Goal: Task Accomplishment & Management: Manage account settings

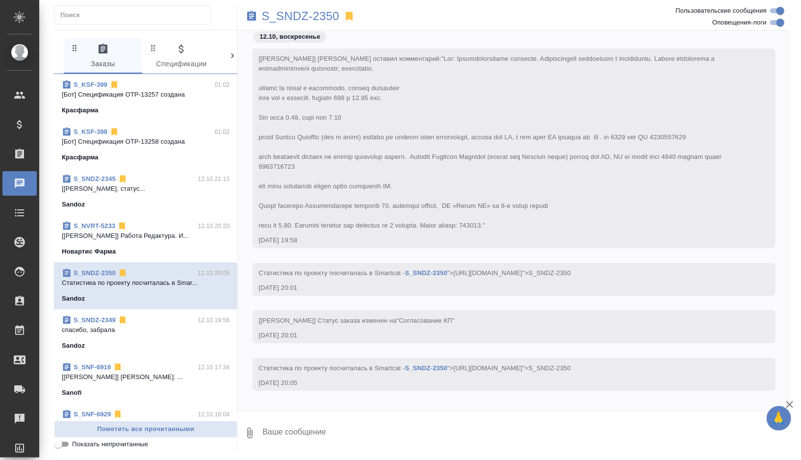
scroll to position [28, 0]
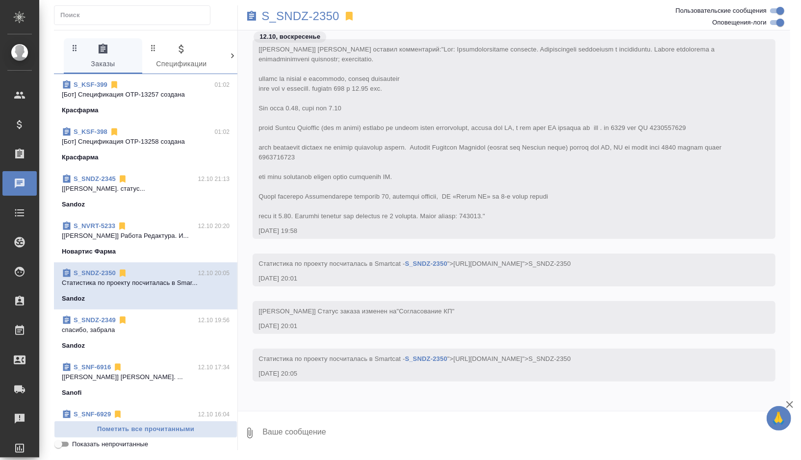
click at [172, 186] on p "[Матвеева Елена] Работа Перевод. статус..." at bounding box center [146, 189] width 168 height 10
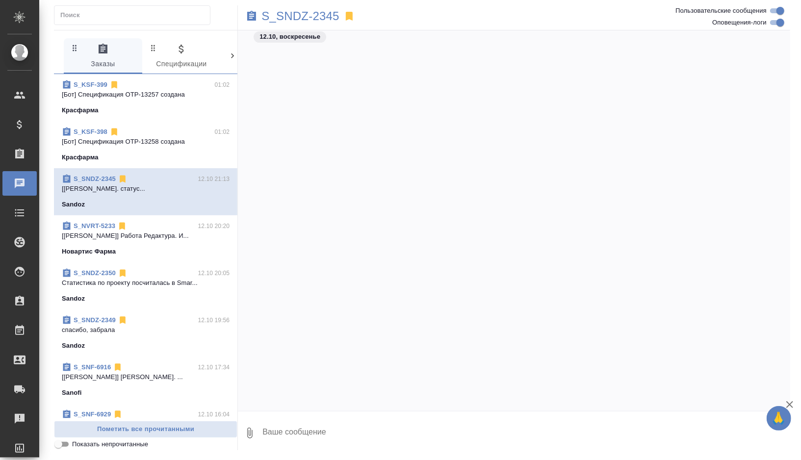
scroll to position [31594, 0]
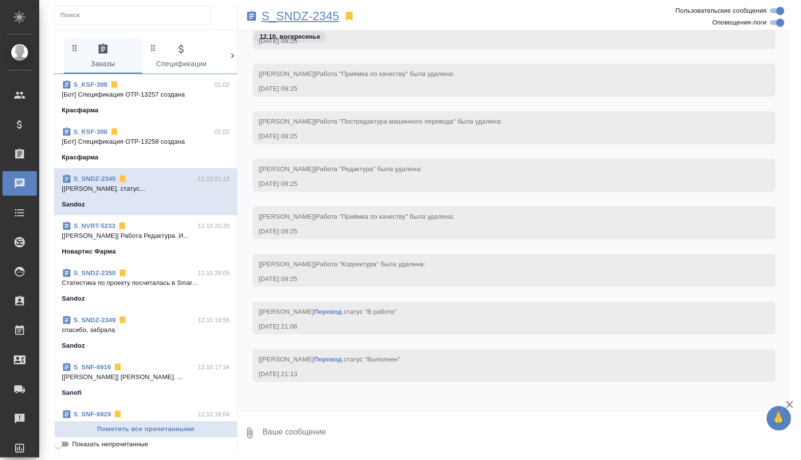
click at [319, 15] on p "S_SNDZ-2345" at bounding box center [301, 16] width 78 height 10
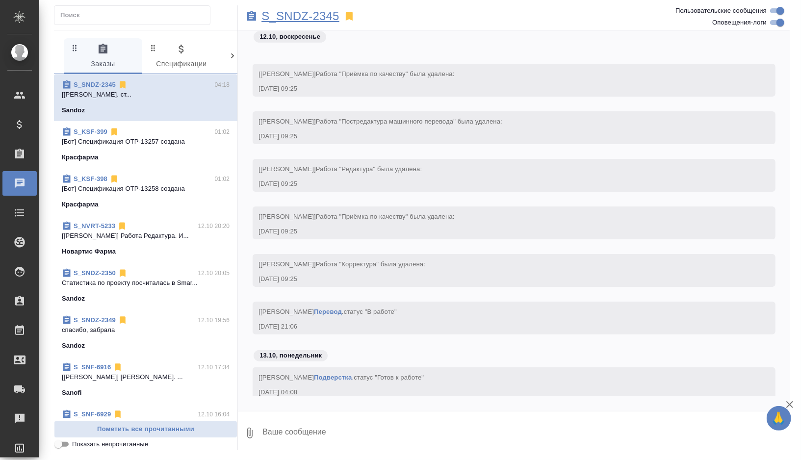
scroll to position [31660, 0]
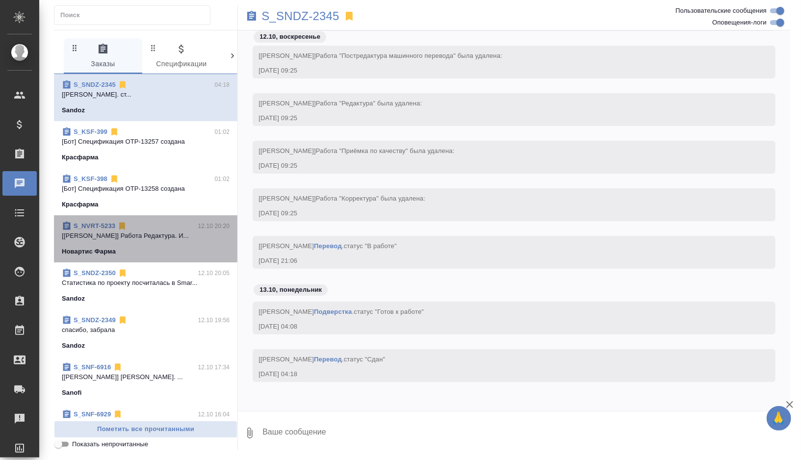
click at [162, 238] on p "[Горшкова Валентина] Работа Редактура. И..." at bounding box center [146, 236] width 168 height 10
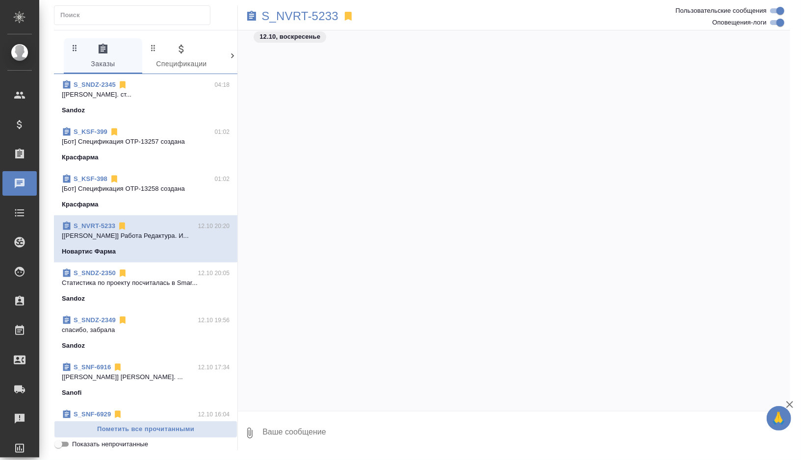
scroll to position [52213, 0]
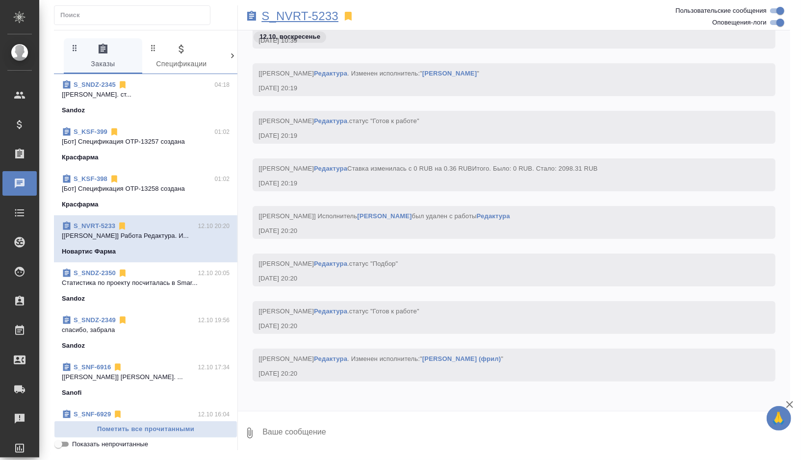
click at [323, 19] on p "S_NVRT-5233" at bounding box center [300, 16] width 77 height 10
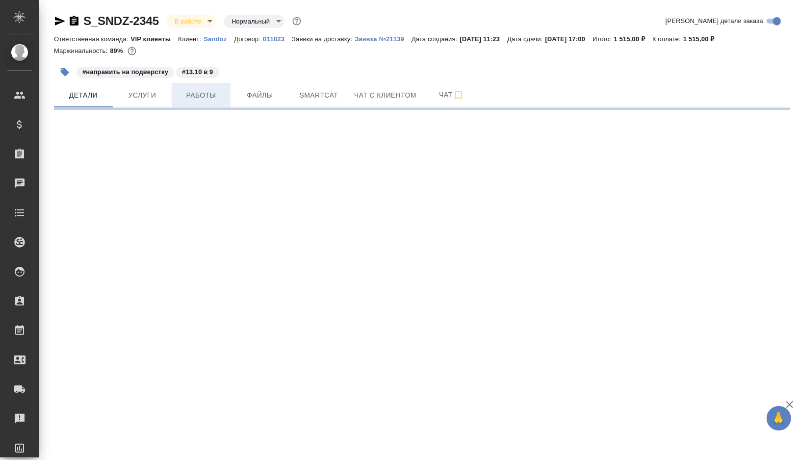
click at [205, 97] on span "Работы" at bounding box center [201, 95] width 47 height 12
select select "RU"
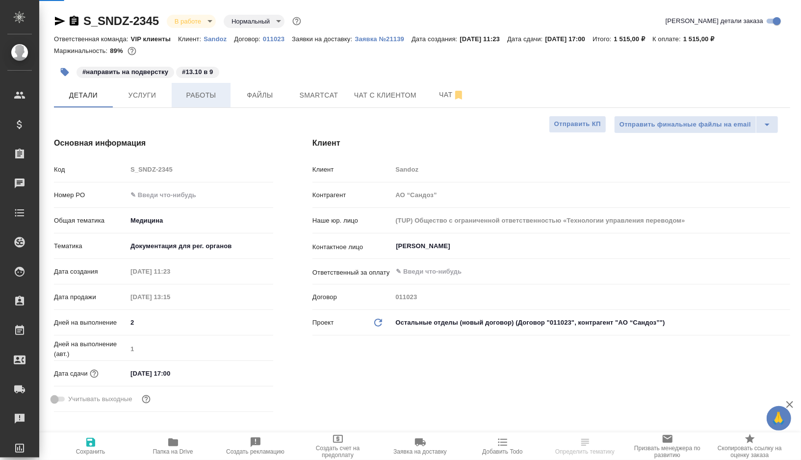
type input "[PERSON_NAME]"
type textarea "x"
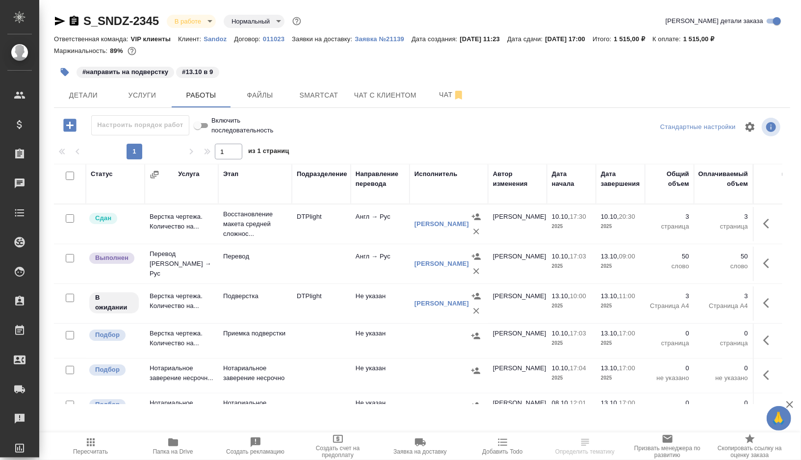
click at [317, 257] on td at bounding box center [321, 264] width 59 height 34
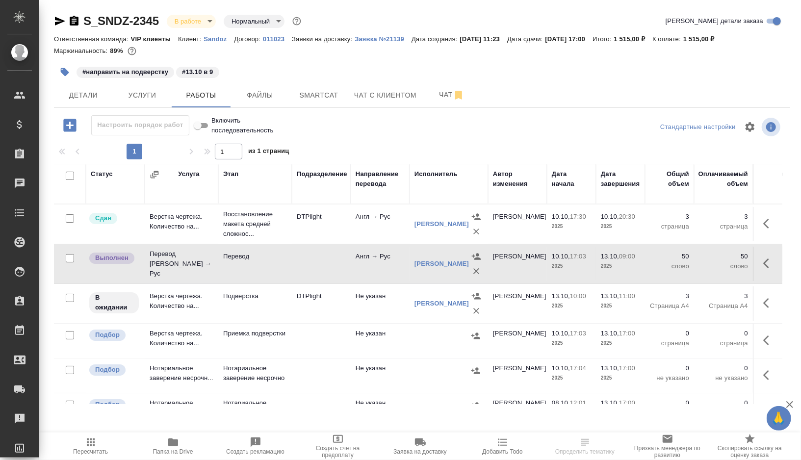
click at [317, 257] on td at bounding box center [321, 264] width 59 height 34
click at [289, 311] on td "Подверстка" at bounding box center [255, 304] width 74 height 34
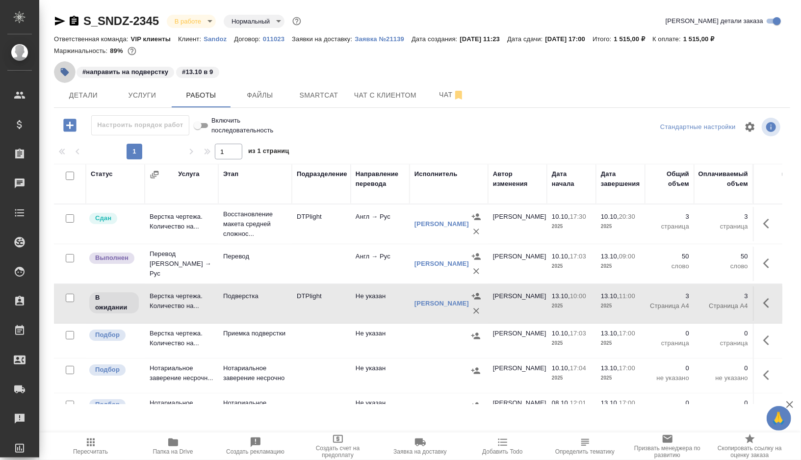
click at [60, 72] on icon "button" at bounding box center [65, 72] width 10 height 10
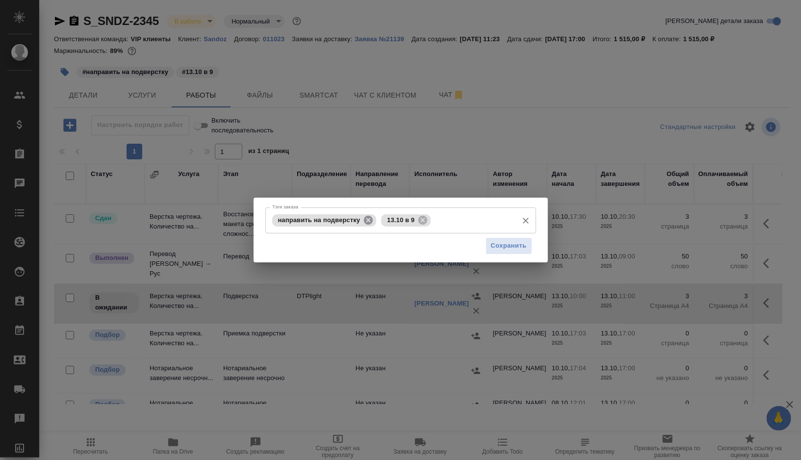
click at [367, 219] on icon at bounding box center [368, 219] width 9 height 9
click at [314, 220] on icon at bounding box center [314, 220] width 11 height 11
click at [314, 220] on input "Тэги заказа" at bounding box center [391, 220] width 243 height 17
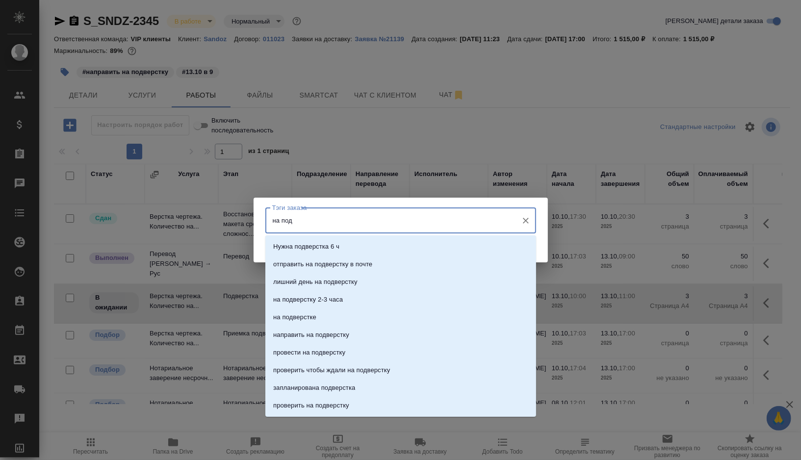
type input "на подв"
click at [293, 318] on p "на подверстке" at bounding box center [294, 318] width 43 height 10
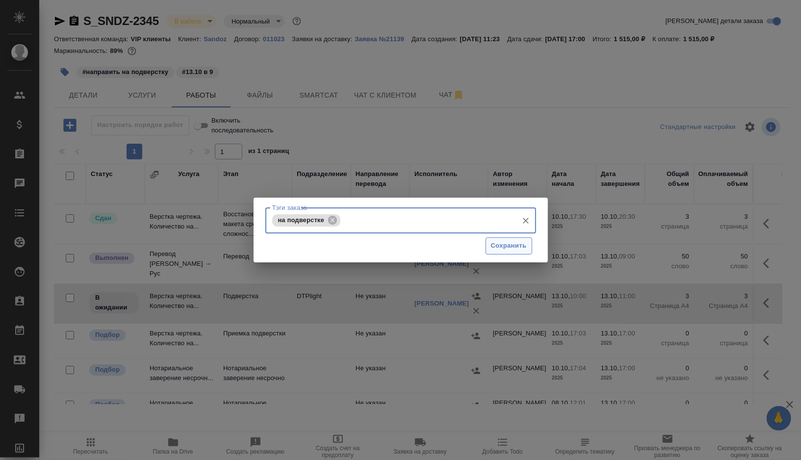
click at [504, 249] on span "Сохранить" at bounding box center [509, 245] width 36 height 11
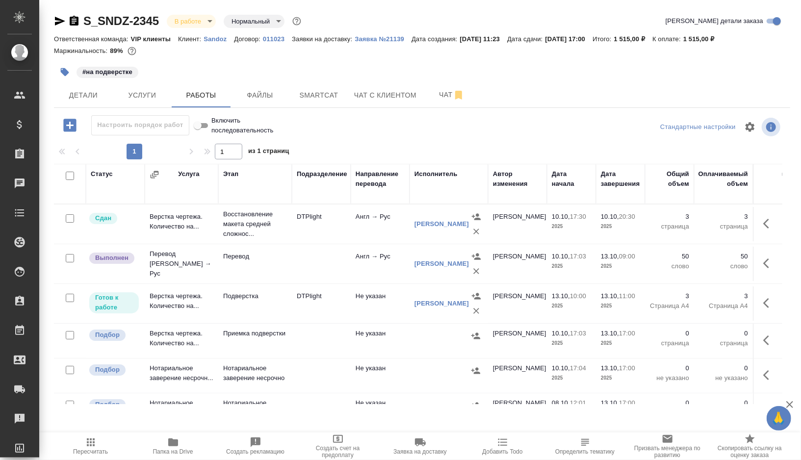
click at [770, 259] on icon "button" at bounding box center [770, 264] width 12 height 12
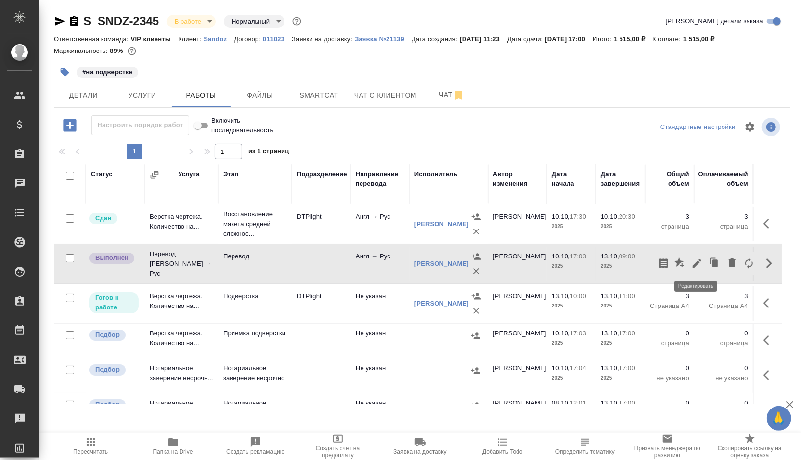
click at [698, 258] on icon "button" at bounding box center [697, 264] width 12 height 12
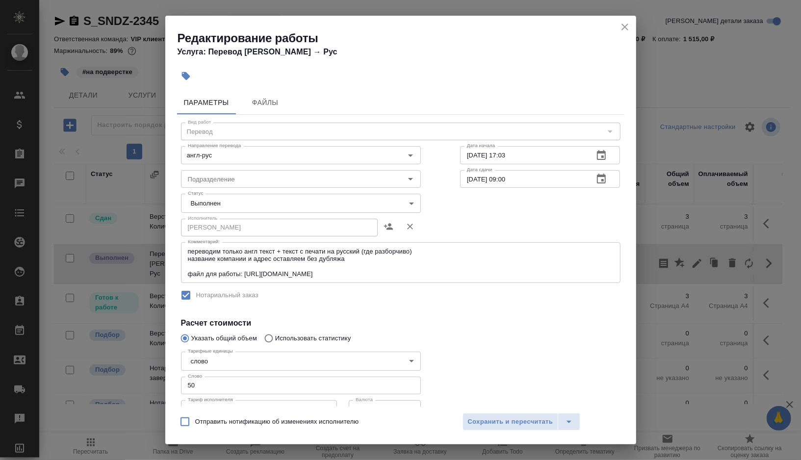
click at [244, 207] on body "🙏 .cls-1 fill:#fff; AWATERA Gorshkova Valentina Клиенты Спецификации Заказы 0 Ч…" at bounding box center [400, 230] width 801 height 460
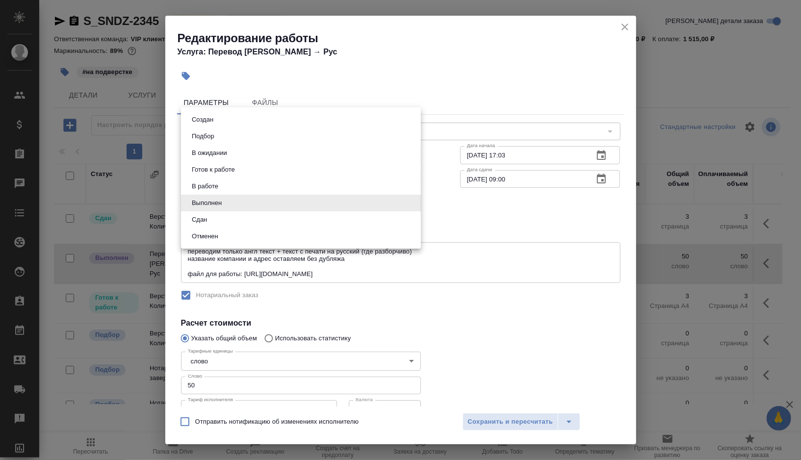
click at [233, 221] on li "Сдан" at bounding box center [301, 220] width 240 height 17
type input "closed"
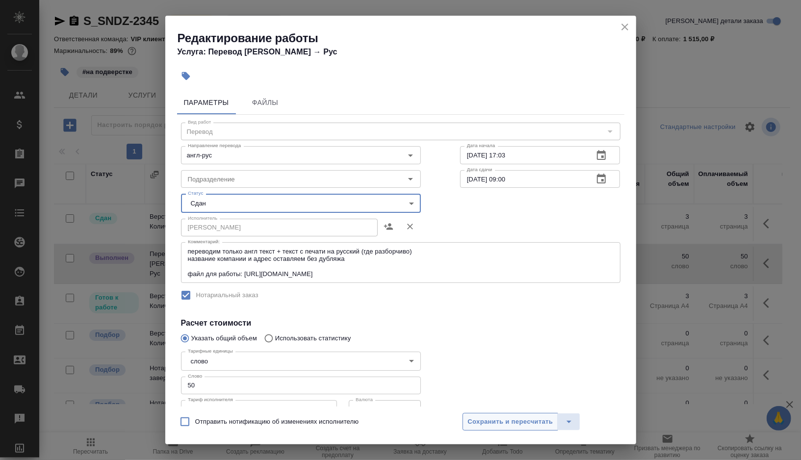
click at [496, 424] on span "Сохранить и пересчитать" at bounding box center [510, 422] width 85 height 11
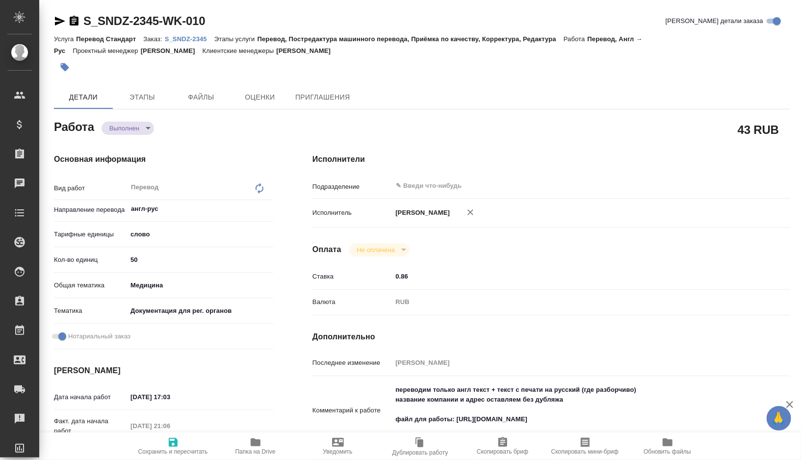
type textarea "x"
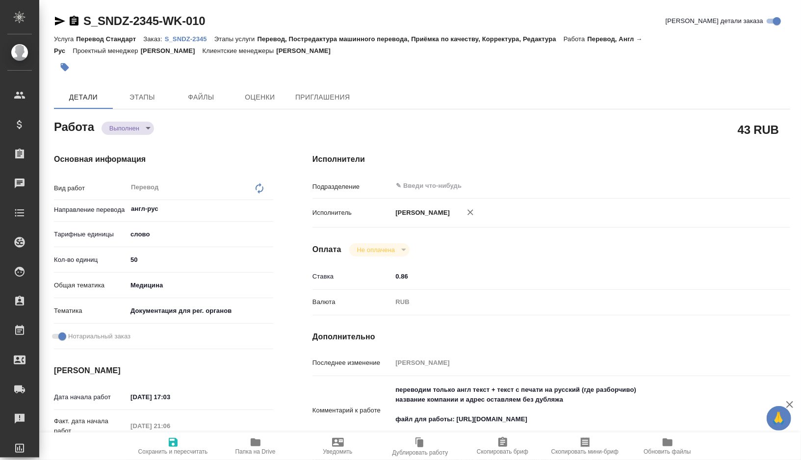
type textarea "x"
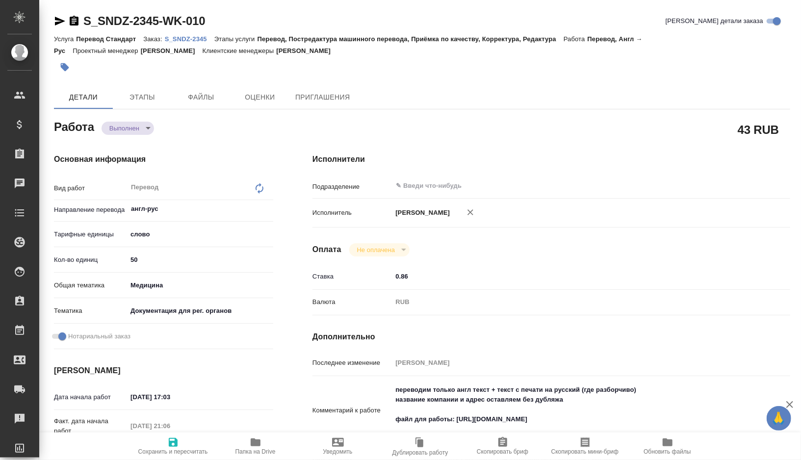
type textarea "x"
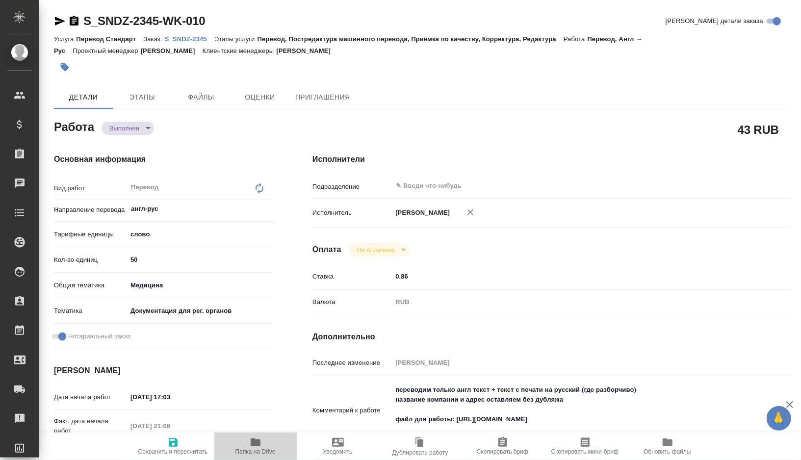
click at [255, 441] on icon "button" at bounding box center [256, 443] width 10 height 8
type textarea "x"
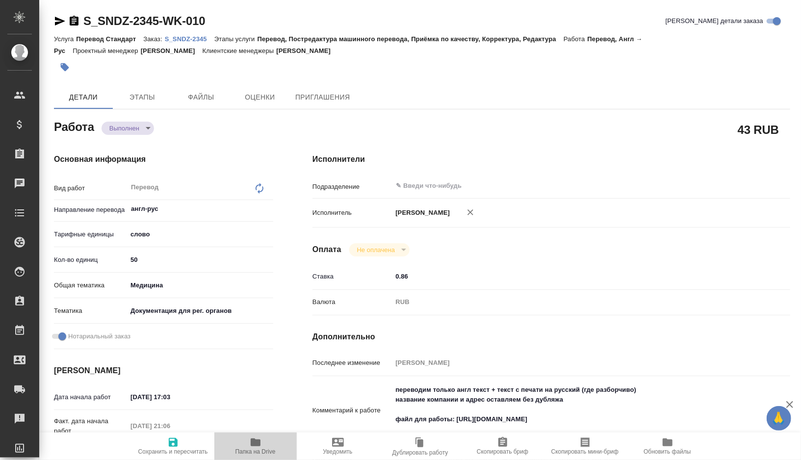
type textarea "x"
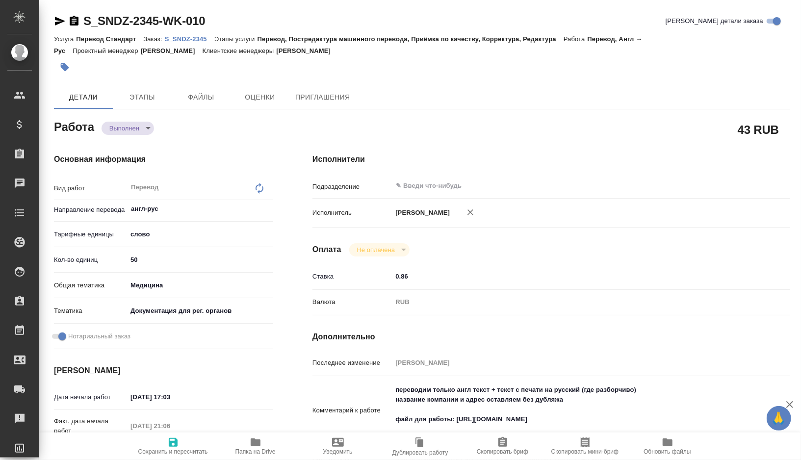
type textarea "x"
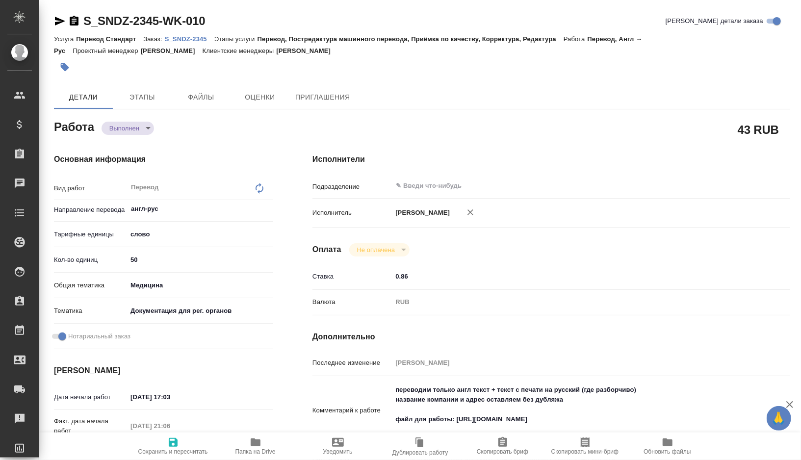
type textarea "x"
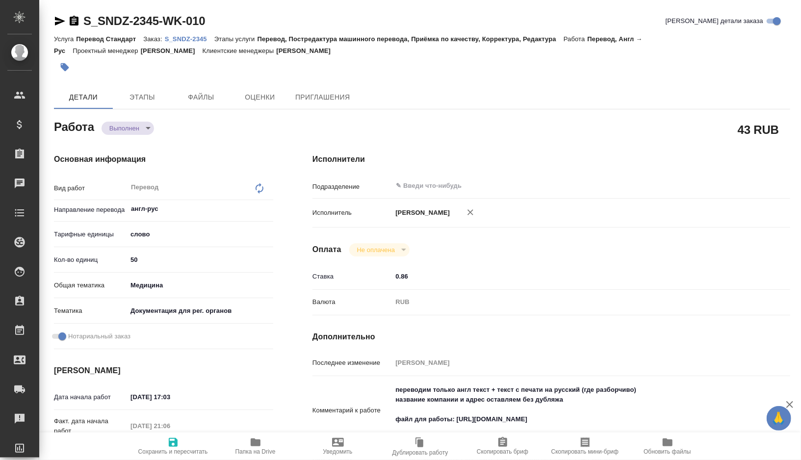
type textarea "x"
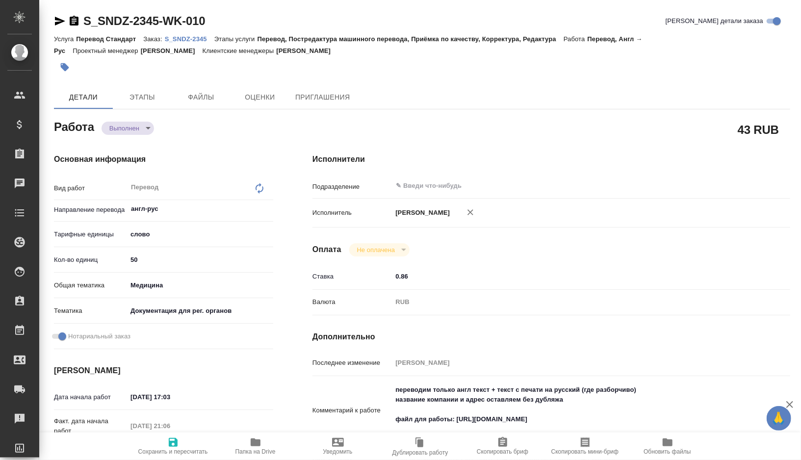
type textarea "x"
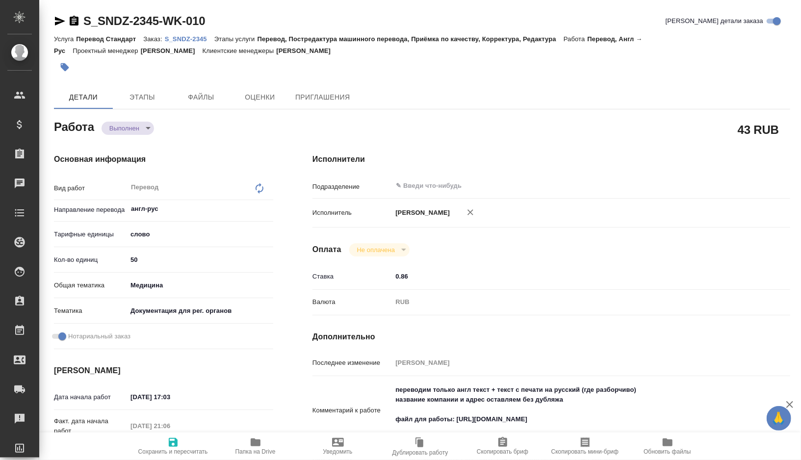
type textarea "x"
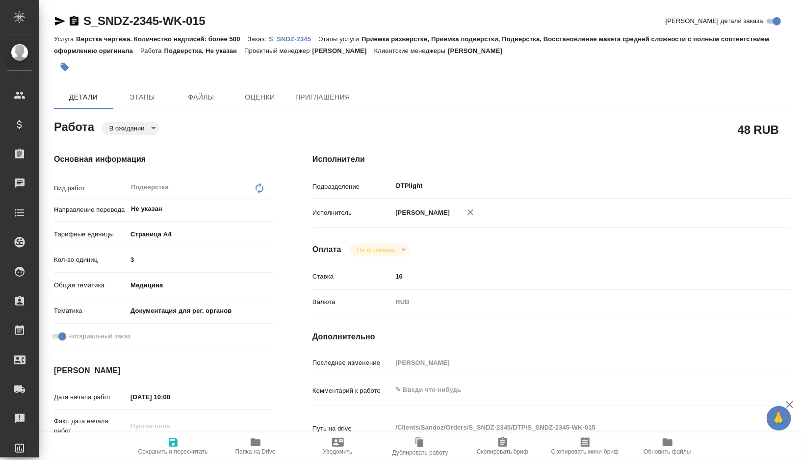
type textarea "x"
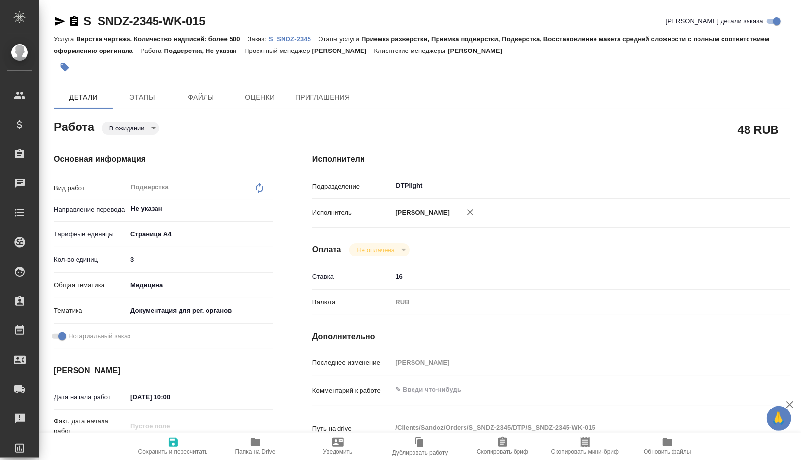
type textarea "x"
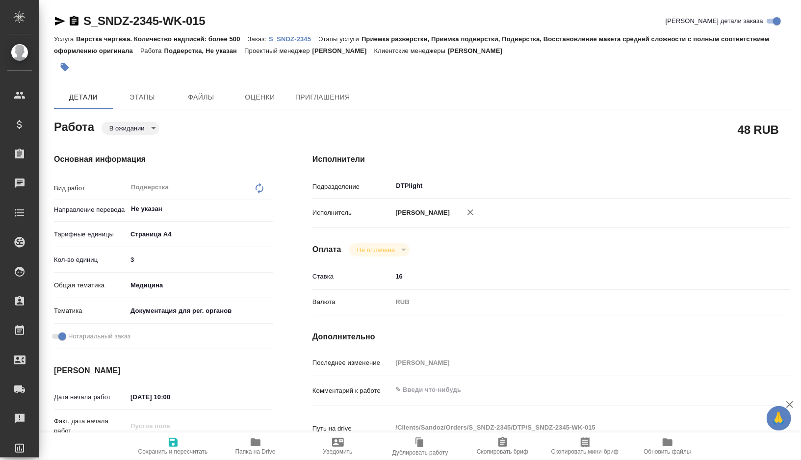
type textarea "x"
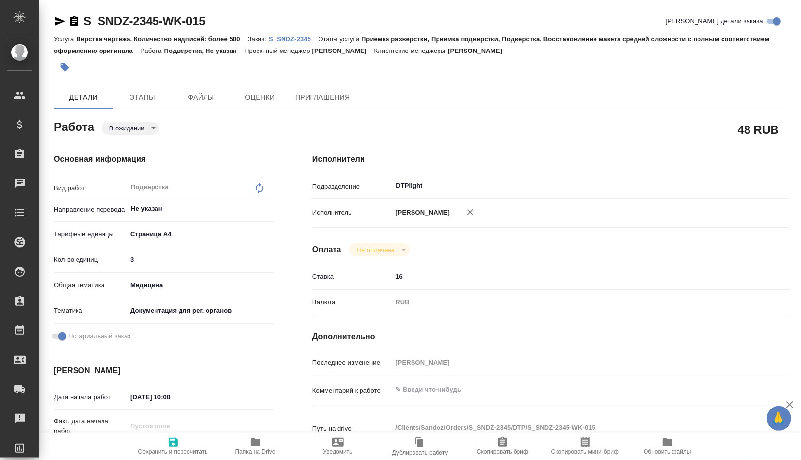
type textarea "x"
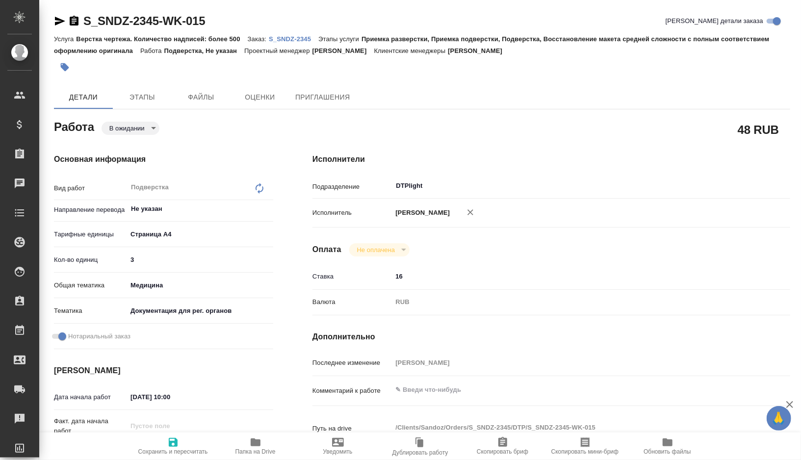
click at [257, 449] on span "Папка на Drive" at bounding box center [256, 452] width 40 height 7
type textarea "x"
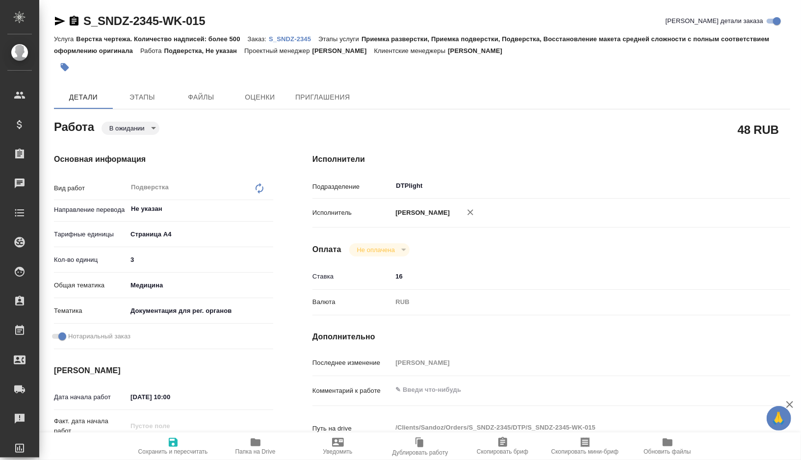
type textarea "x"
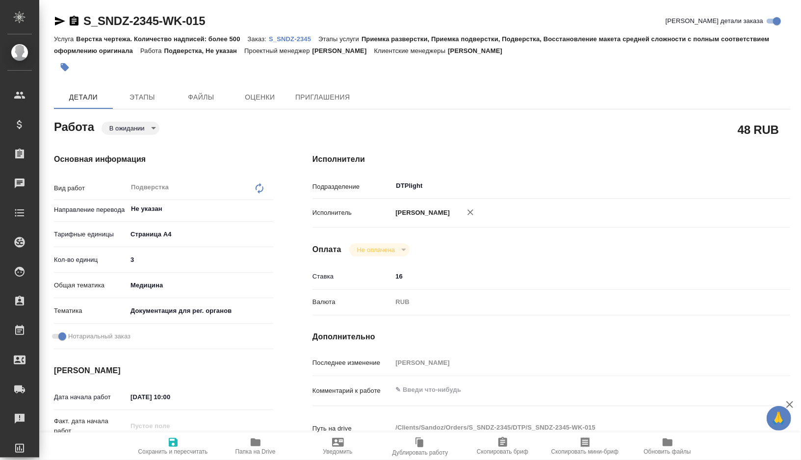
type textarea "x"
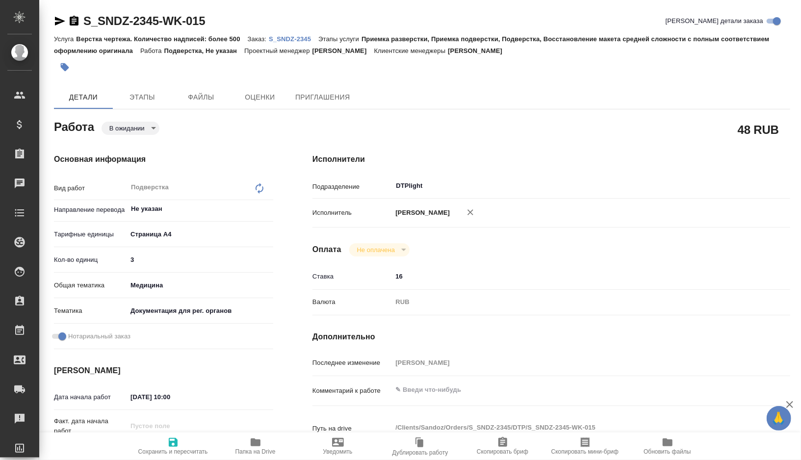
type textarea "x"
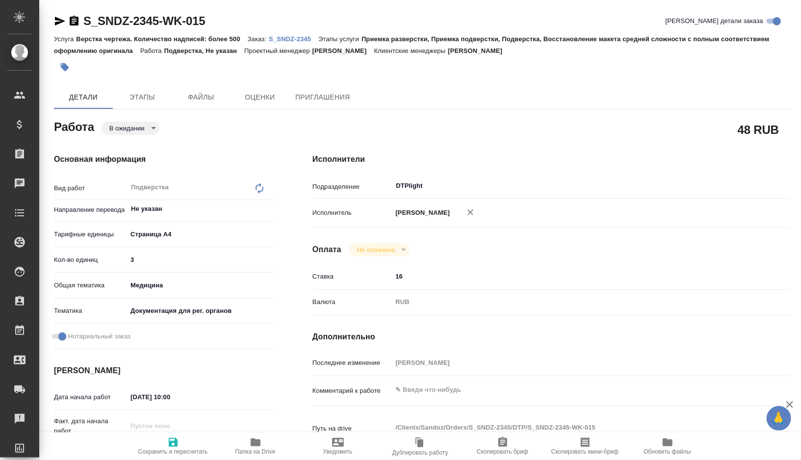
type textarea "x"
click at [137, 130] on body "🙏 .cls-1 fill:#fff; AWATERA Gorshkova Valentina Клиенты Спецификации Заказы 0 Ч…" at bounding box center [400, 230] width 801 height 460
click at [134, 151] on li "Готов к работе" at bounding box center [134, 144] width 65 height 17
type textarea "x"
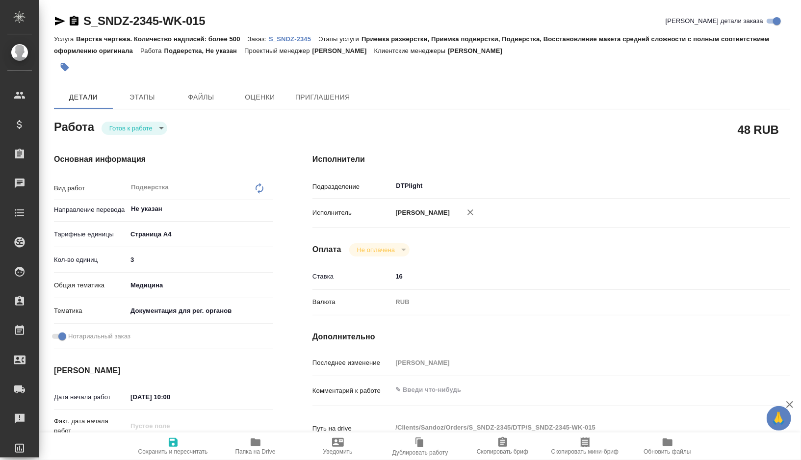
type textarea "x"
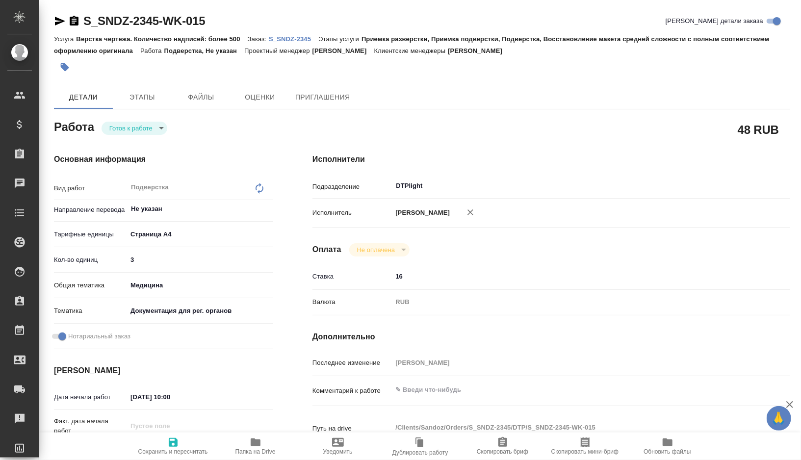
type textarea "x"
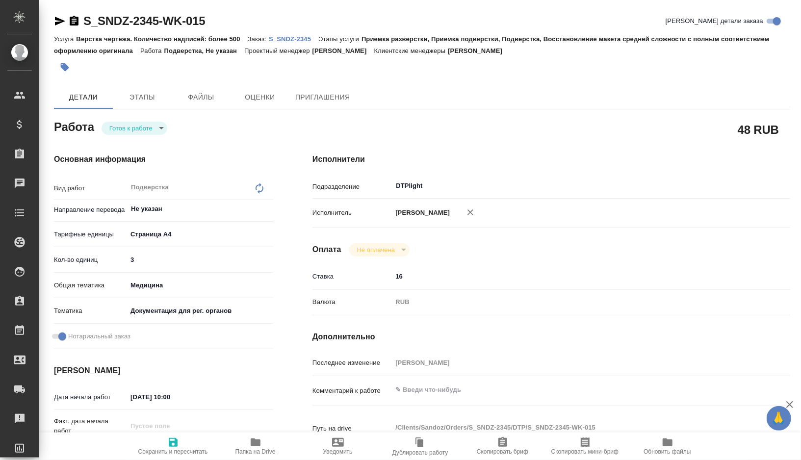
type textarea "x"
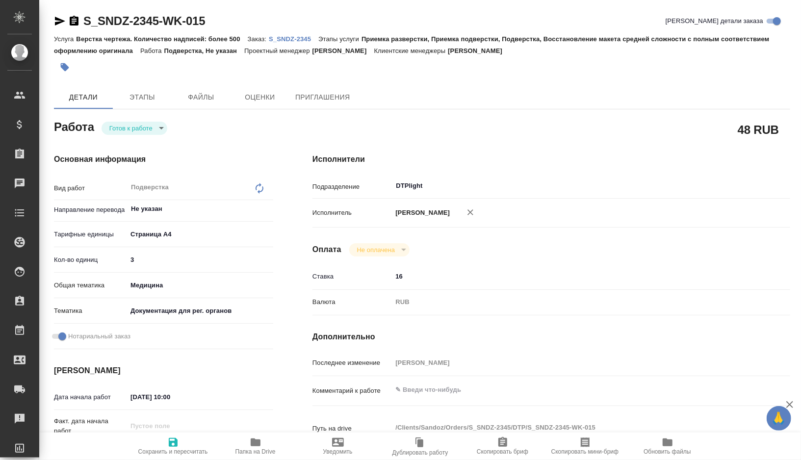
type textarea "x"
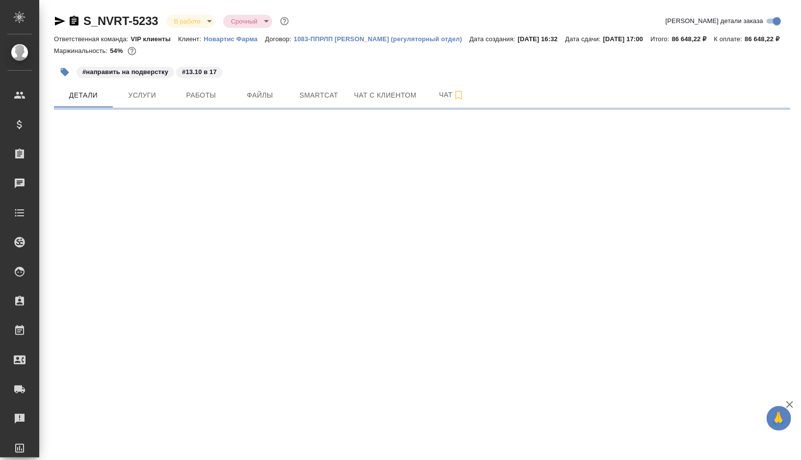
click at [60, 21] on icon "button" at bounding box center [60, 21] width 12 height 12
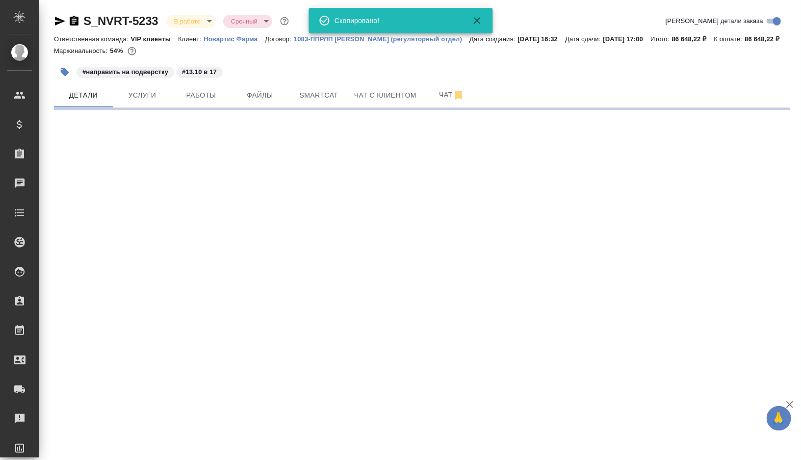
select select "RU"
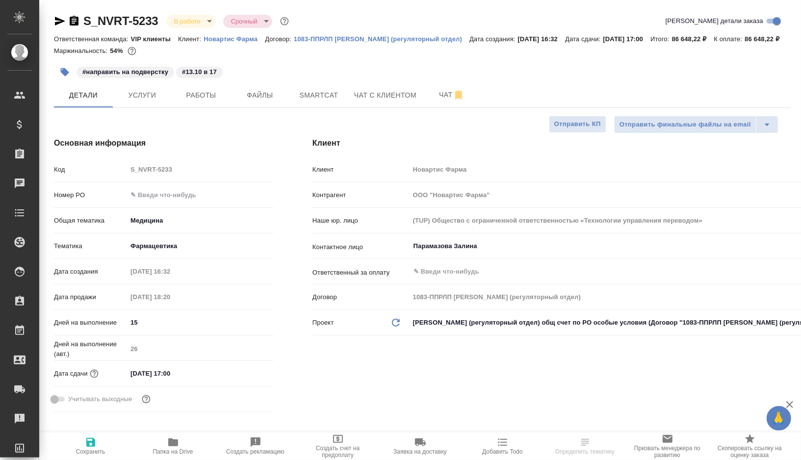
type textarea "x"
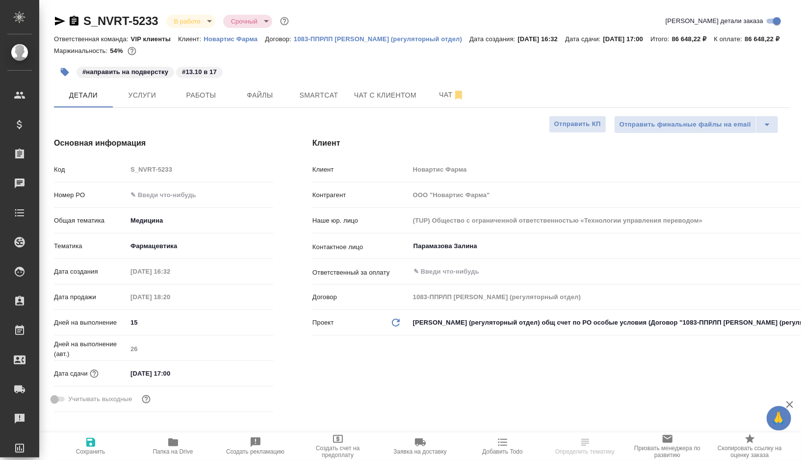
type textarea "x"
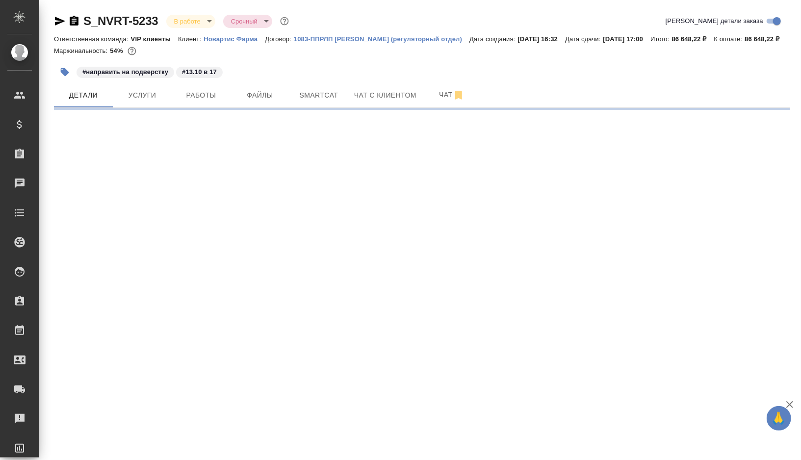
select select "RU"
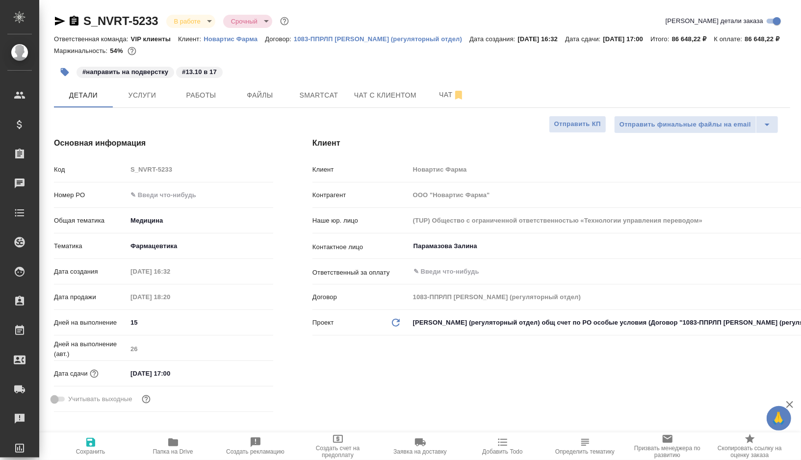
type textarea "x"
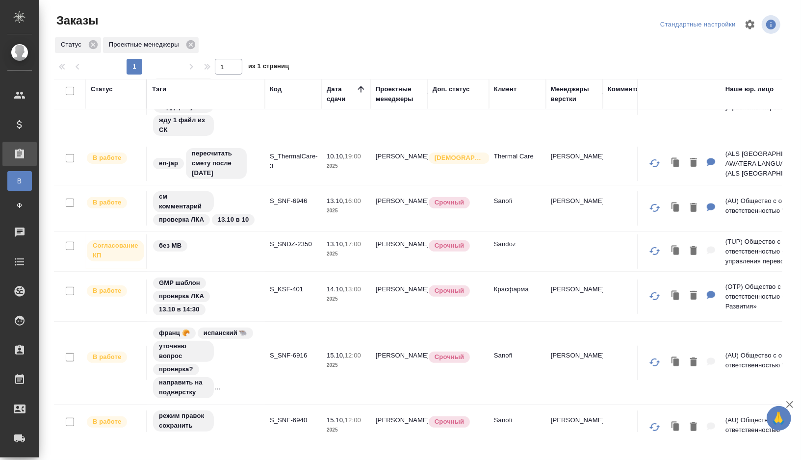
scroll to position [204, 0]
click at [279, 210] on td "S_SNF-6946" at bounding box center [293, 207] width 57 height 34
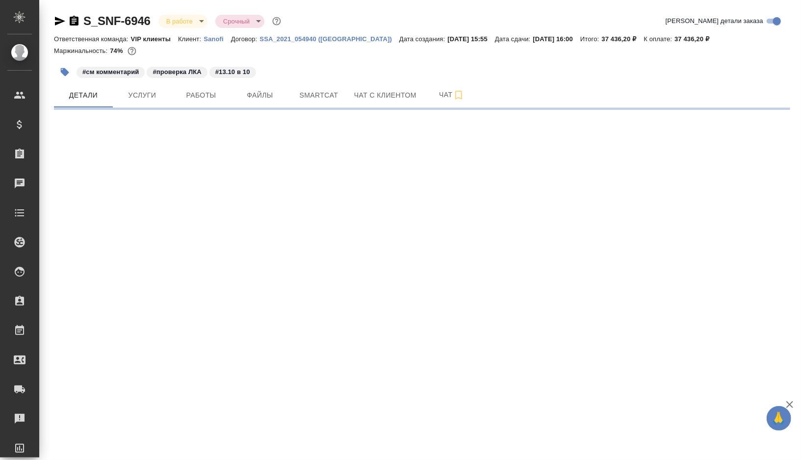
select select "RU"
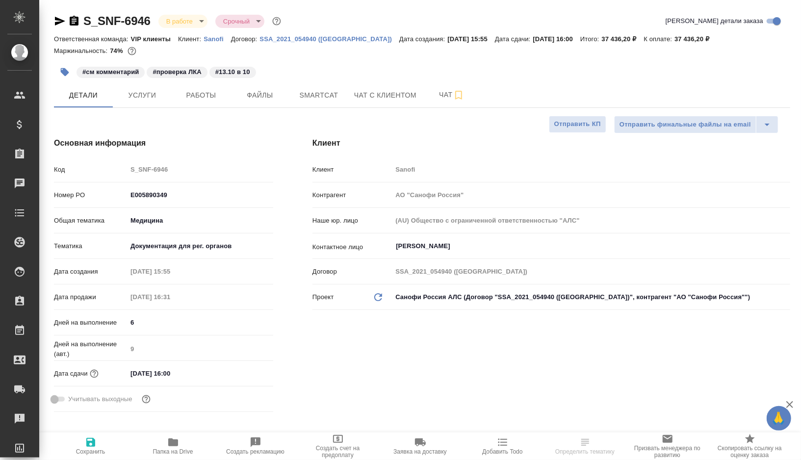
type textarea "x"
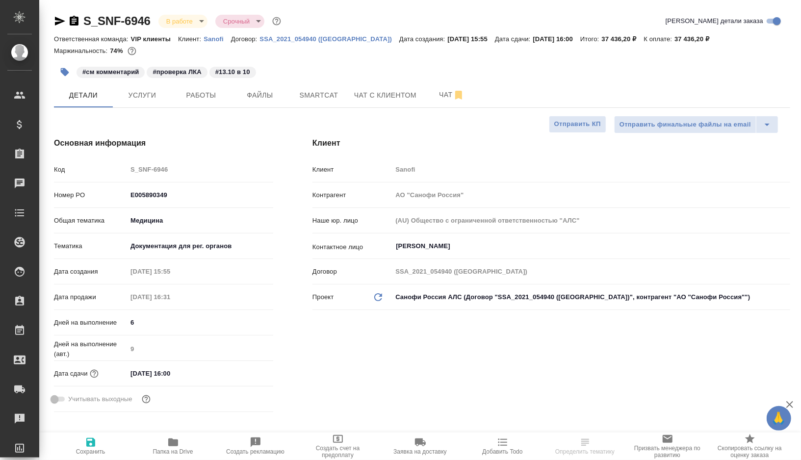
type textarea "x"
click at [323, 100] on span "Smartcat" at bounding box center [318, 95] width 47 height 12
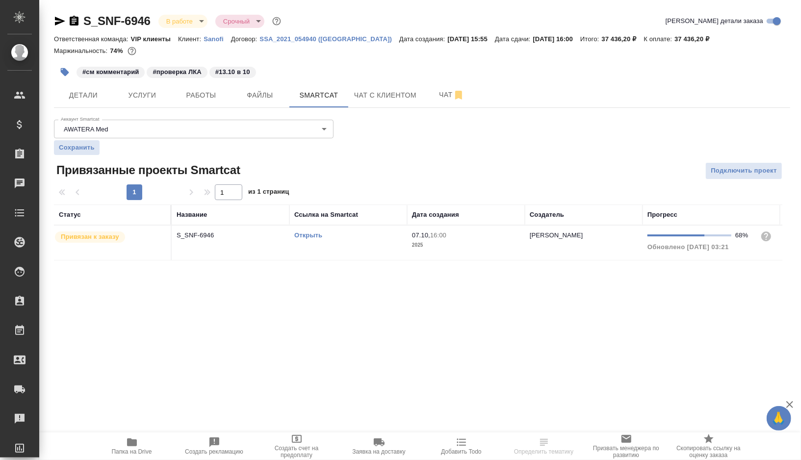
click at [312, 235] on link "Открыть" at bounding box center [308, 235] width 28 height 7
